Goal: Navigation & Orientation: Find specific page/section

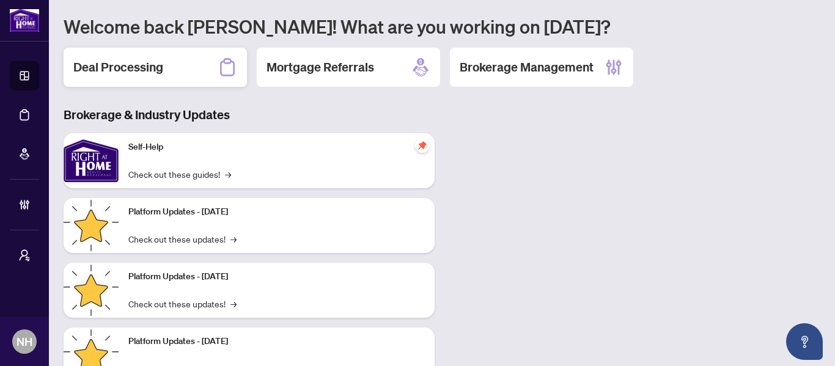
click at [171, 77] on div "Deal Processing" at bounding box center [155, 67] width 183 height 39
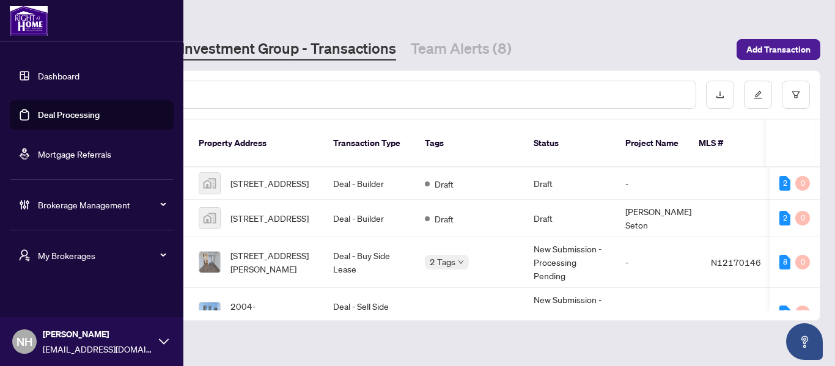
click at [75, 260] on span "My Brokerages" at bounding box center [101, 255] width 127 height 13
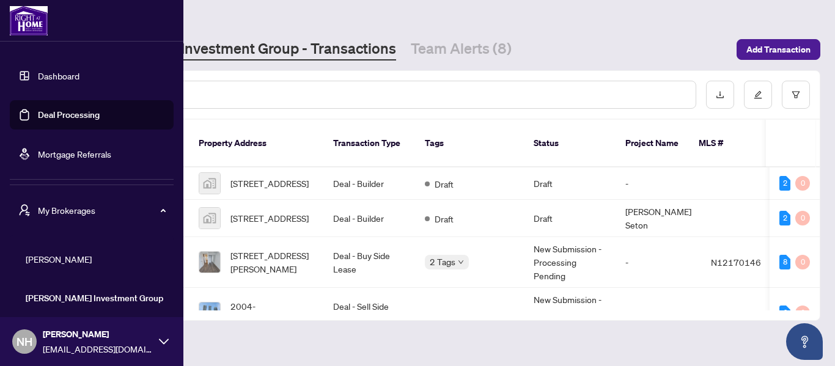
click at [76, 253] on span "[PERSON_NAME]" at bounding box center [95, 258] width 139 height 13
